Goal: Find specific page/section: Find specific page/section

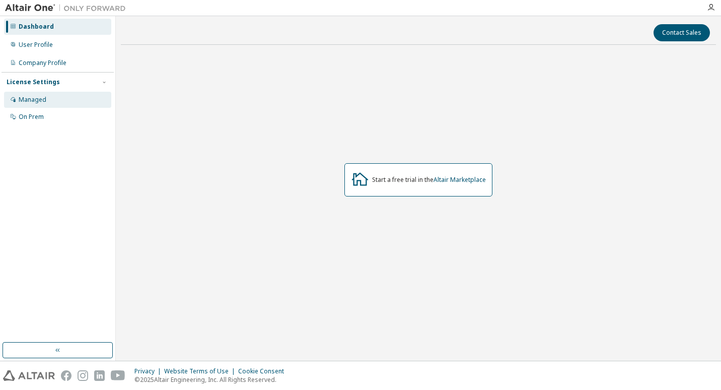
click at [40, 99] on div "Managed" at bounding box center [33, 100] width 28 height 8
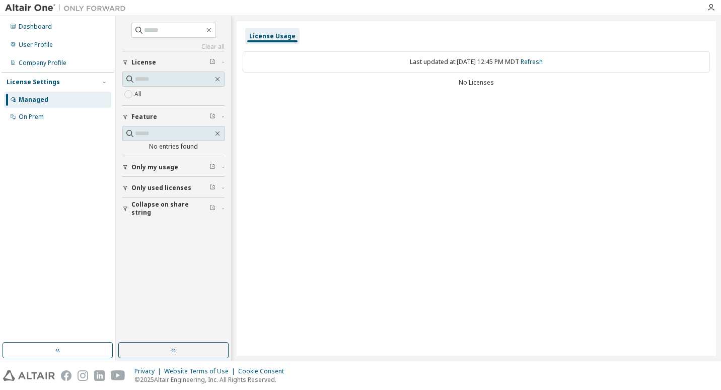
click at [125, 168] on icon "button" at bounding box center [125, 167] width 4 height 5
click at [125, 217] on icon "button" at bounding box center [125, 217] width 4 height 5
click at [127, 167] on icon "button" at bounding box center [125, 167] width 6 height 6
